Goal: Find specific page/section: Find specific page/section

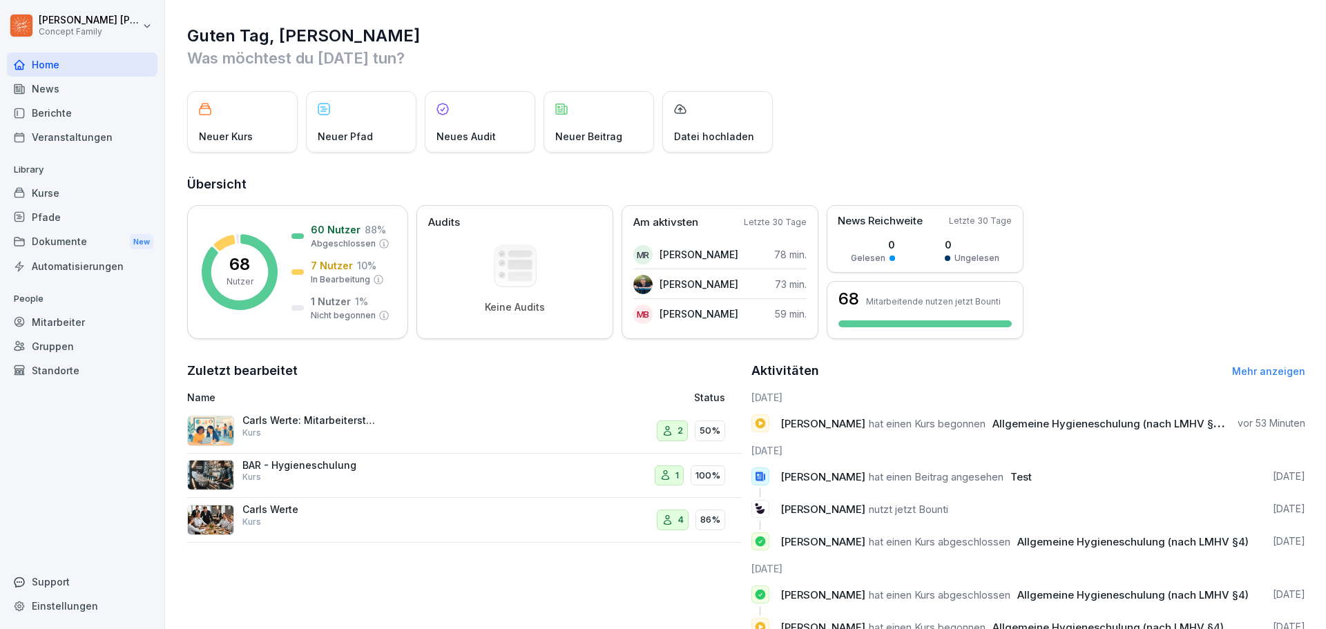
click at [81, 325] on div "Mitarbeiter" at bounding box center [82, 322] width 151 height 24
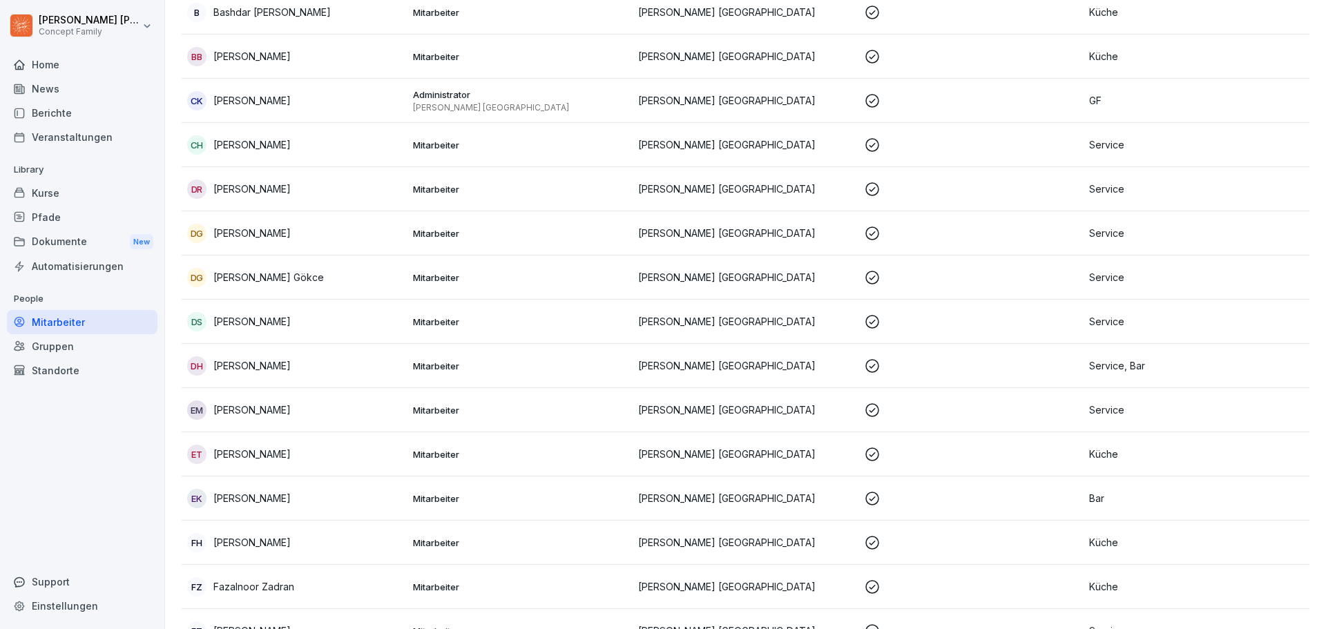
scroll to position [552, 0]
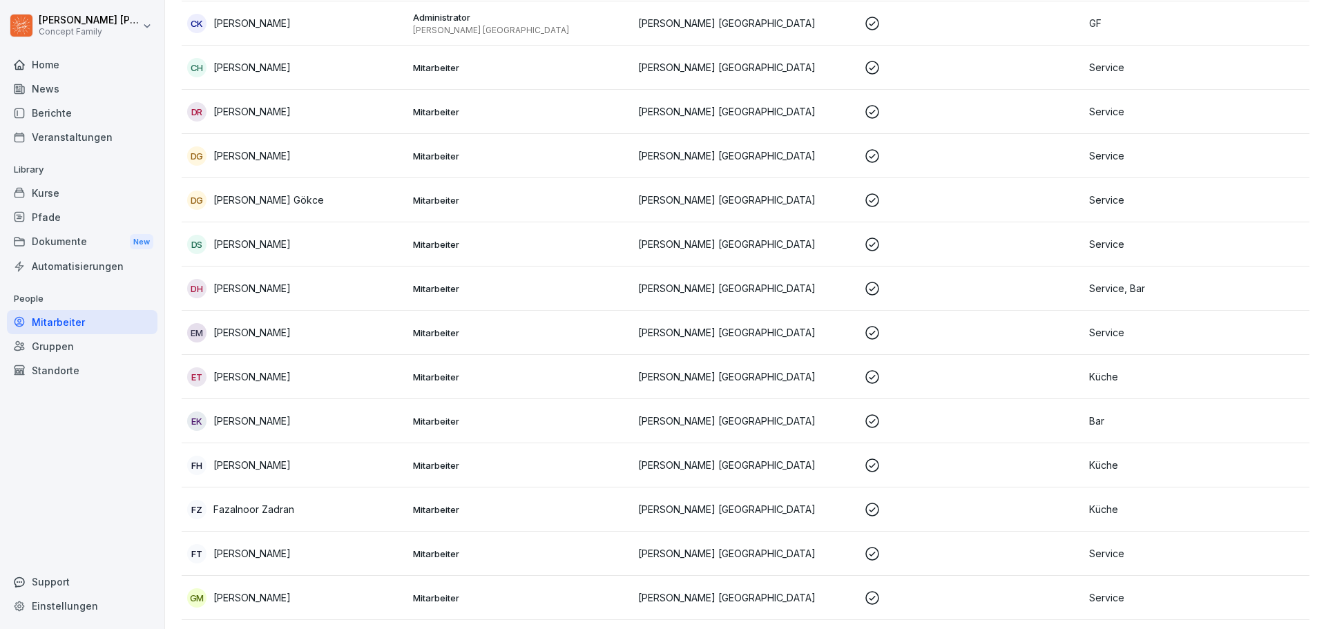
click at [244, 103] on div "[PERSON_NAME]" at bounding box center [294, 111] width 215 height 19
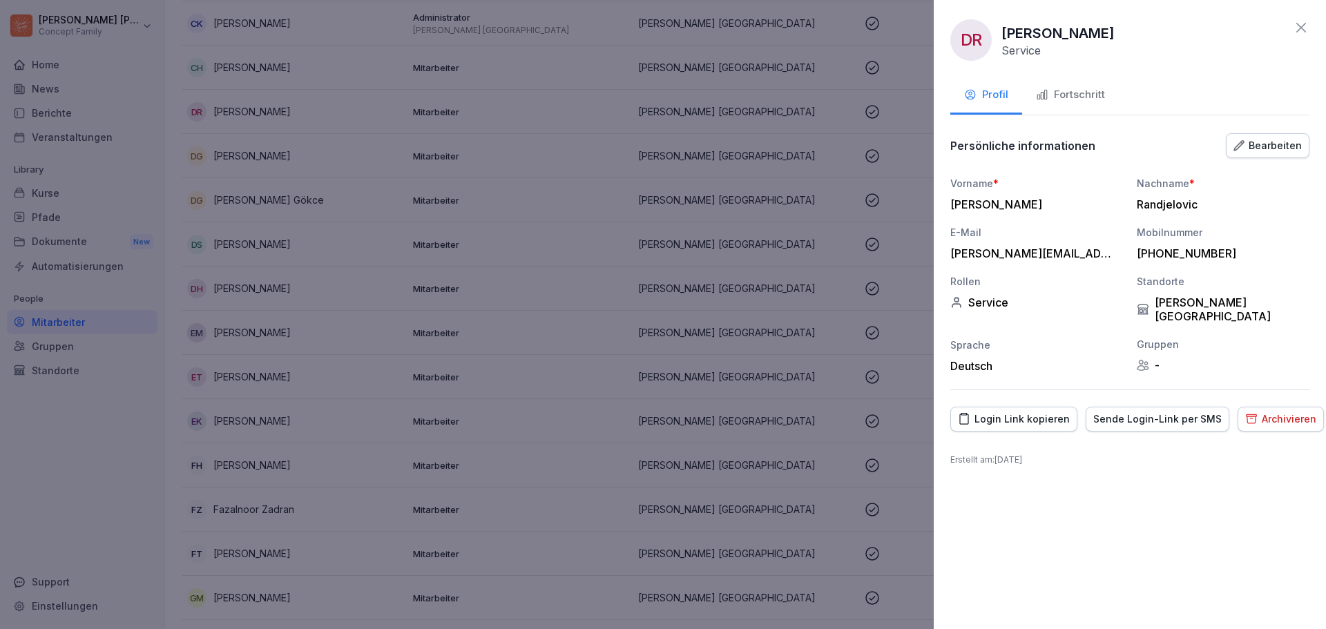
click at [1081, 95] on div "Fortschritt" at bounding box center [1070, 95] width 69 height 16
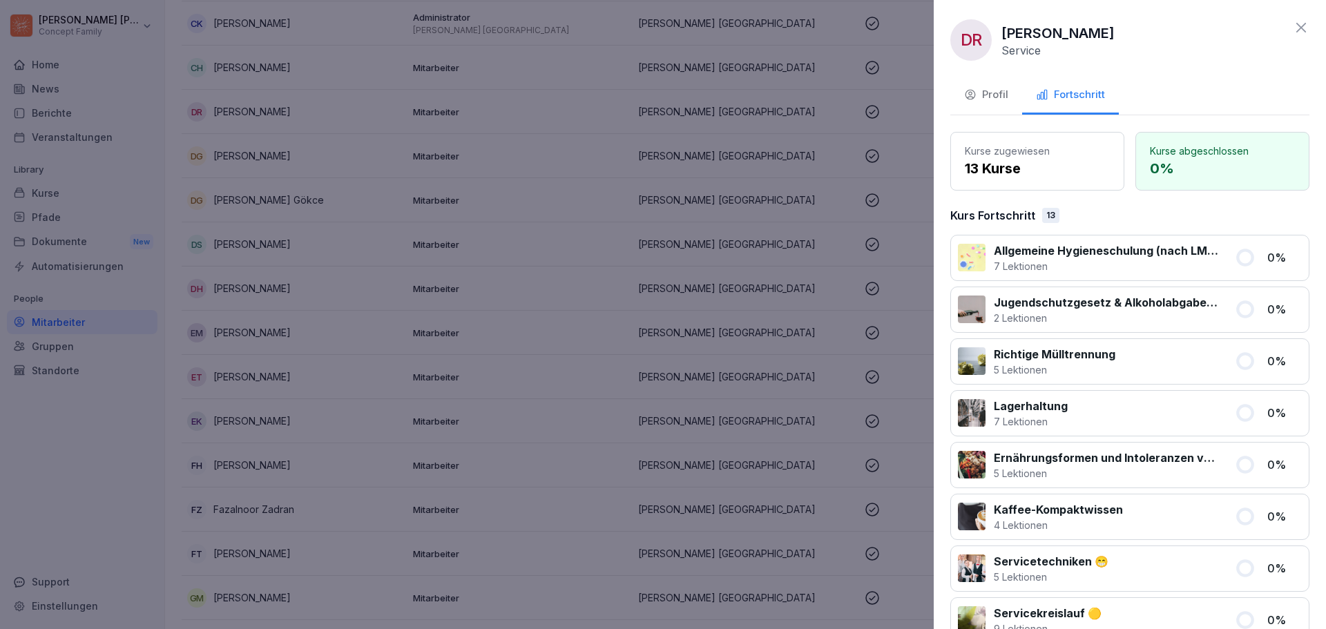
click at [1296, 27] on icon at bounding box center [1301, 28] width 10 height 10
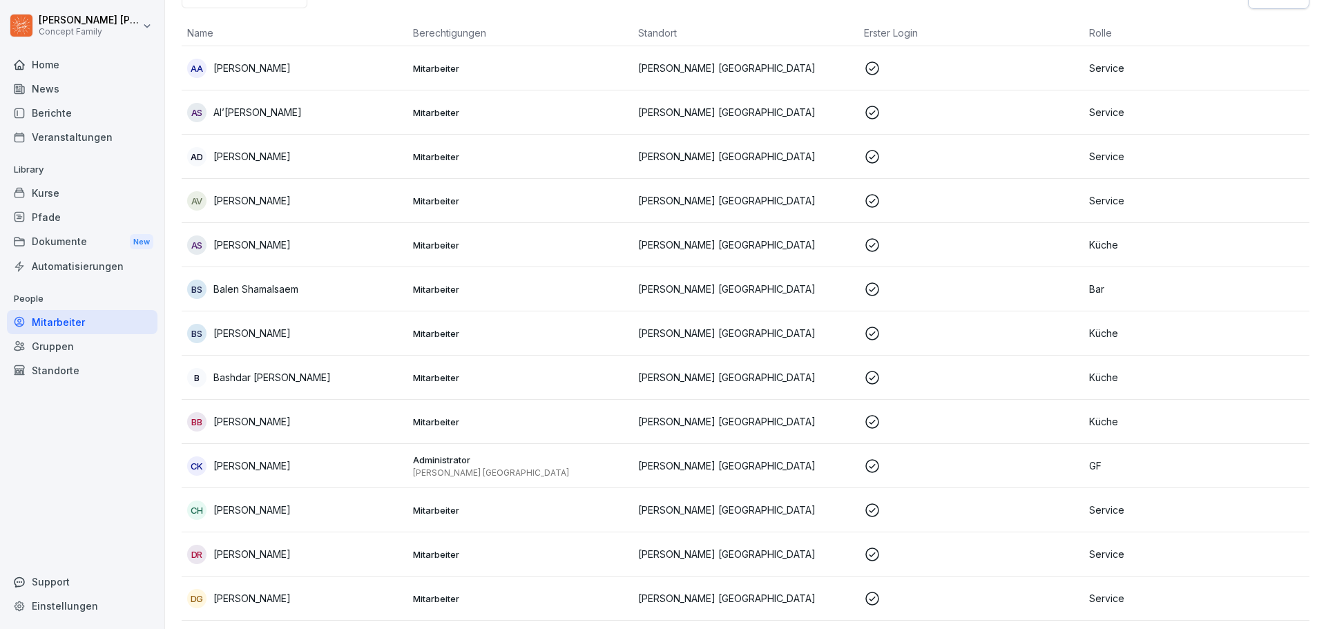
scroll to position [0, 0]
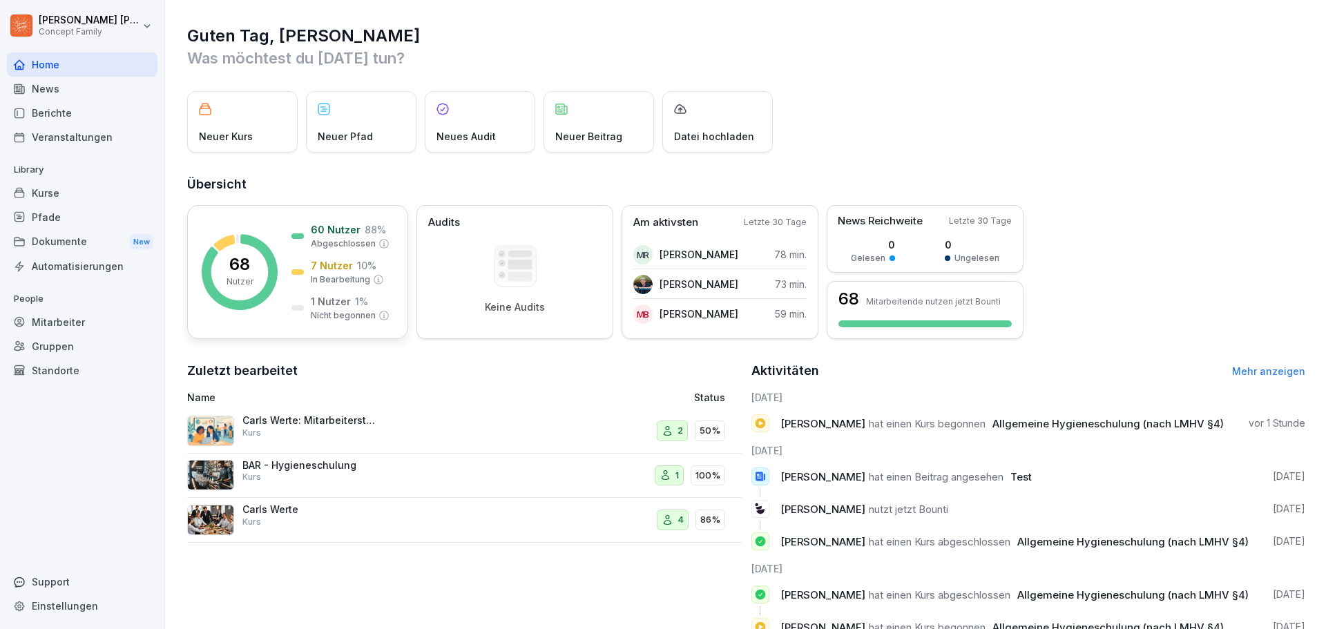
click at [244, 251] on rect at bounding box center [240, 272] width 76 height 76
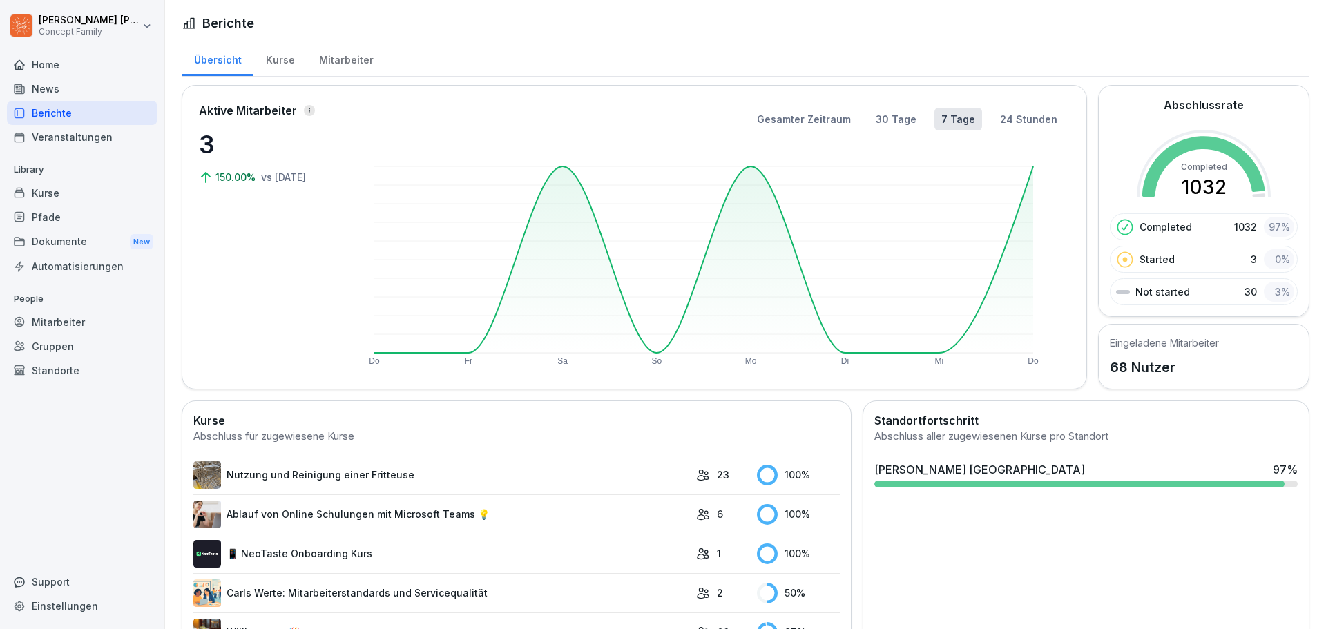
click at [336, 58] on div "Mitarbeiter" at bounding box center [346, 58] width 79 height 35
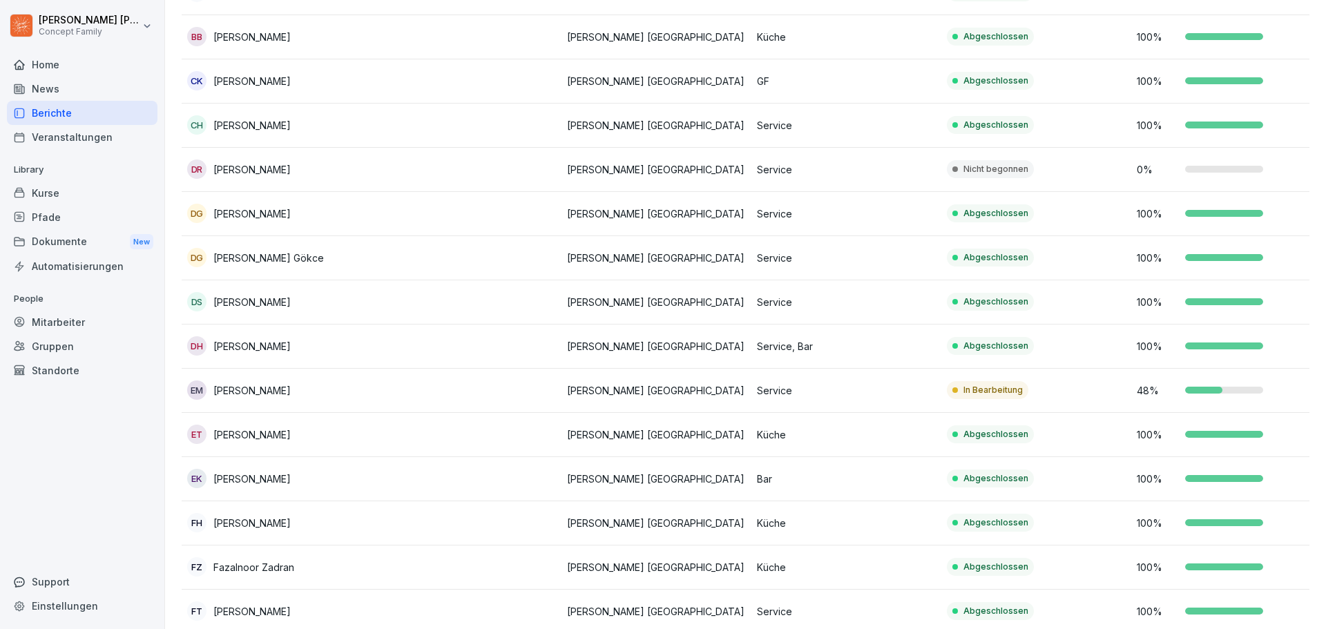
scroll to position [490, 0]
